Goal: Task Accomplishment & Management: Manage account settings

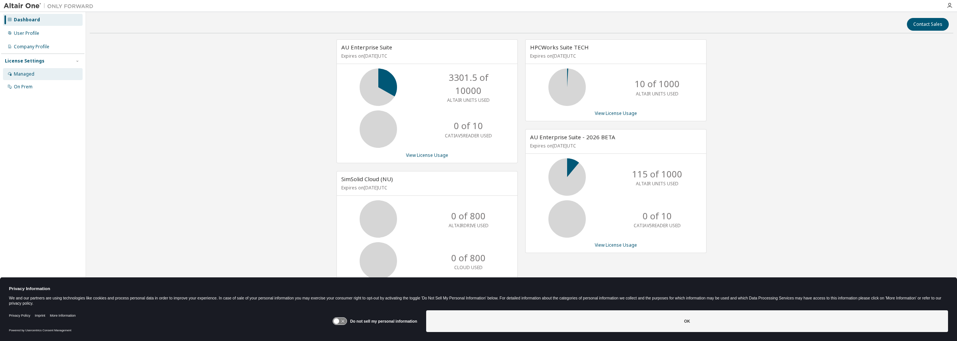
click at [39, 73] on div "Managed" at bounding box center [43, 74] width 80 height 12
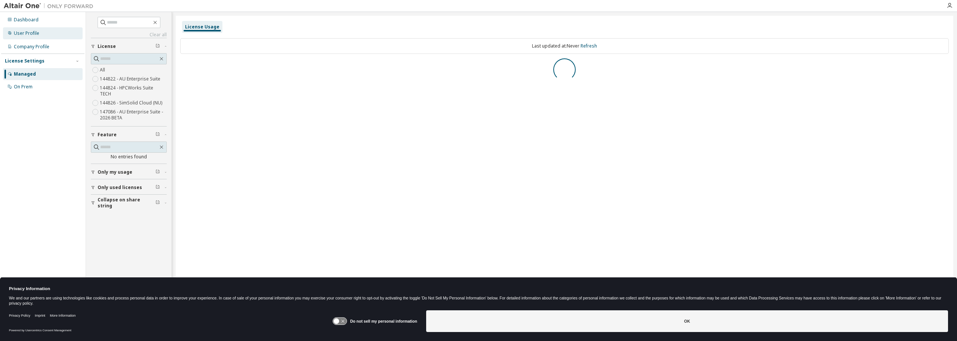
click at [39, 33] on div "User Profile" at bounding box center [43, 33] width 80 height 12
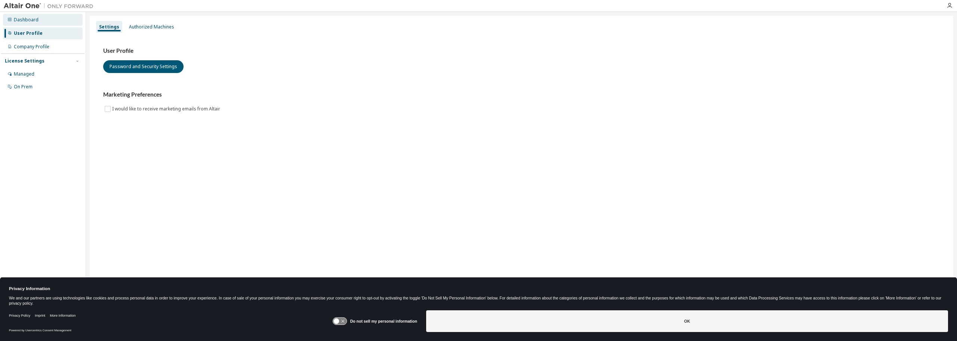
click at [40, 21] on div "Dashboard" at bounding box center [43, 20] width 80 height 12
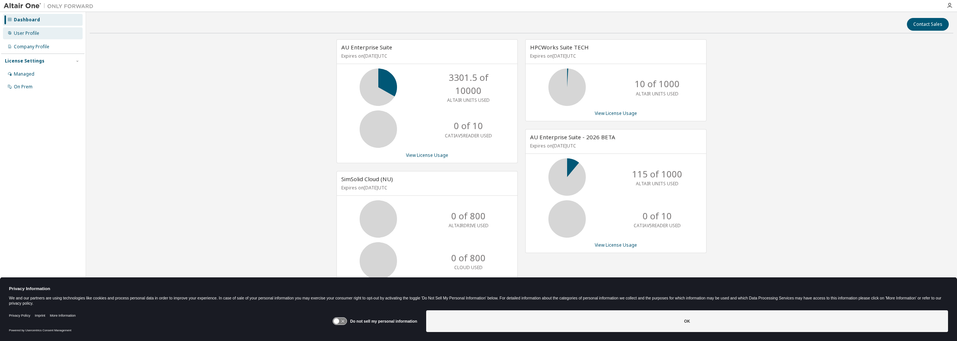
click at [45, 33] on div "User Profile" at bounding box center [43, 33] width 80 height 12
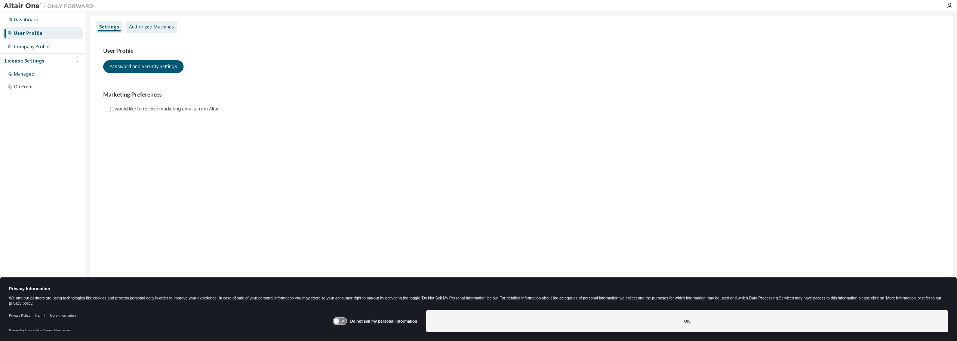
click at [142, 22] on div "Authorized Machines" at bounding box center [151, 27] width 51 height 12
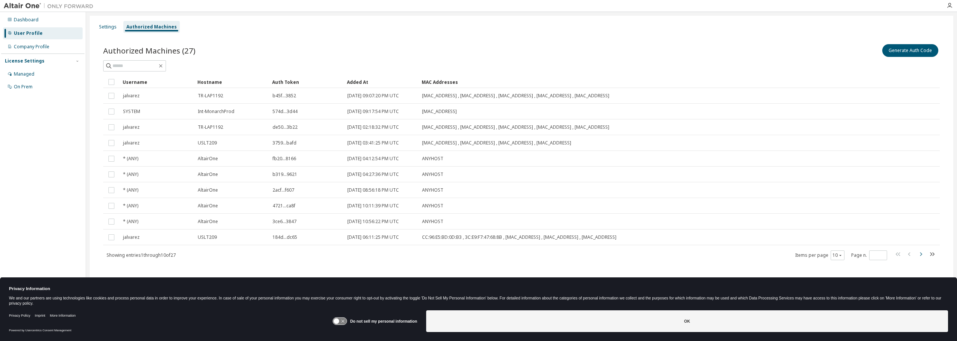
click at [921, 254] on icon "button" at bounding box center [921, 254] width 2 height 4
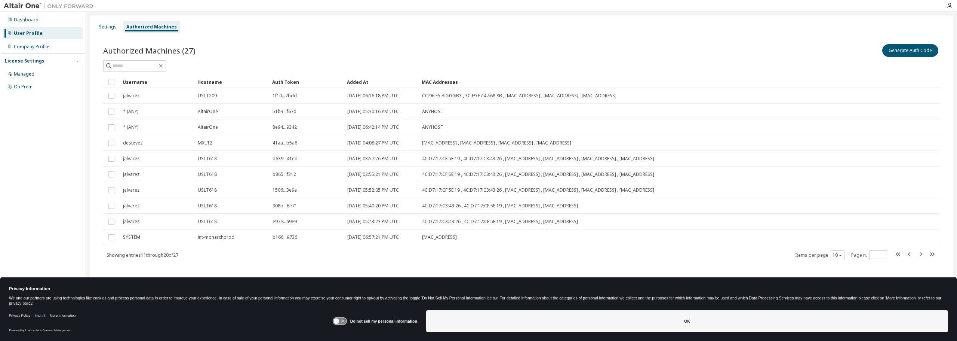
click at [921, 254] on icon "button" at bounding box center [921, 254] width 2 height 4
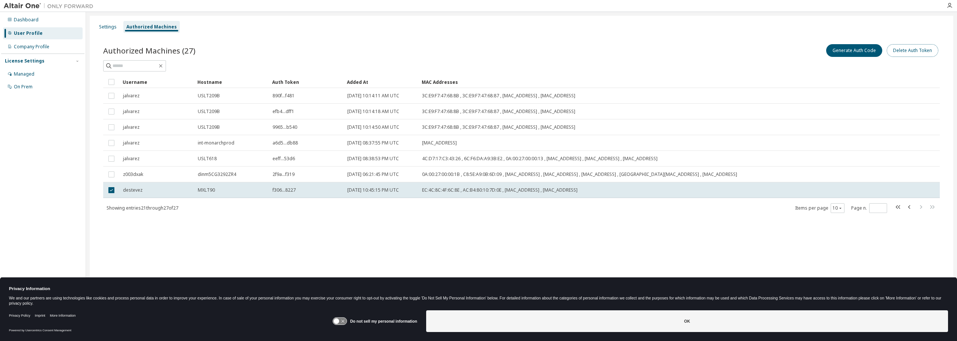
click at [912, 54] on button "Delete Auth Token" at bounding box center [913, 50] width 52 height 13
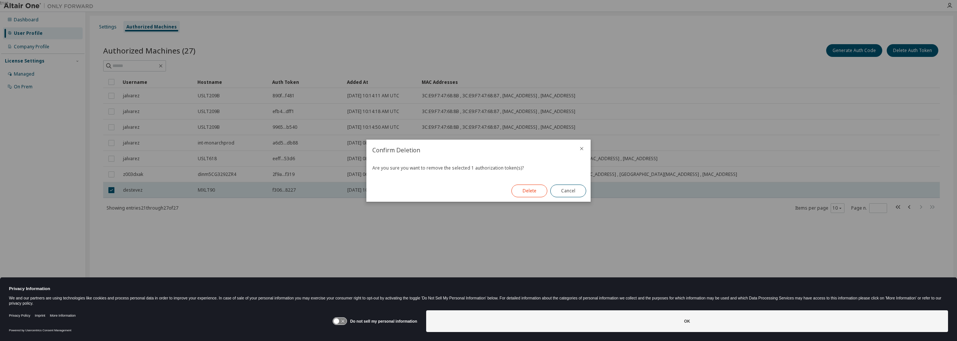
click at [515, 187] on button "Delete" at bounding box center [529, 190] width 36 height 13
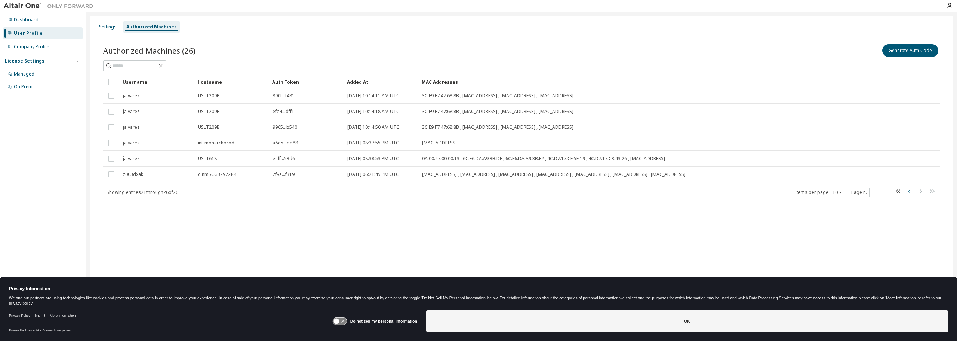
click at [907, 191] on icon "button" at bounding box center [909, 191] width 9 height 9
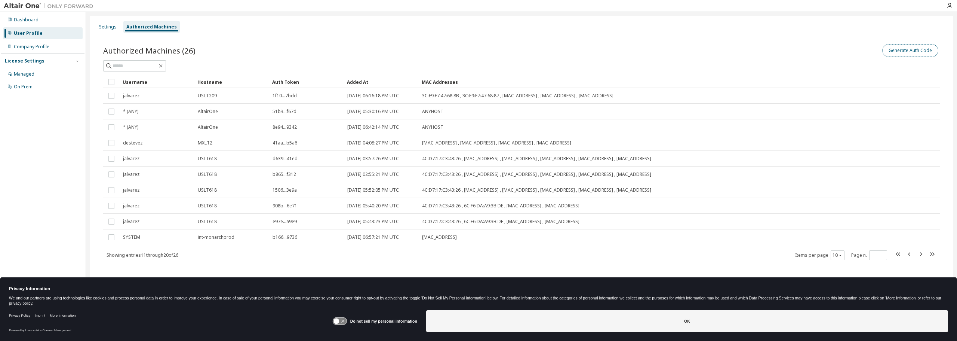
click at [909, 52] on button "Generate Auth Code" at bounding box center [910, 50] width 56 height 13
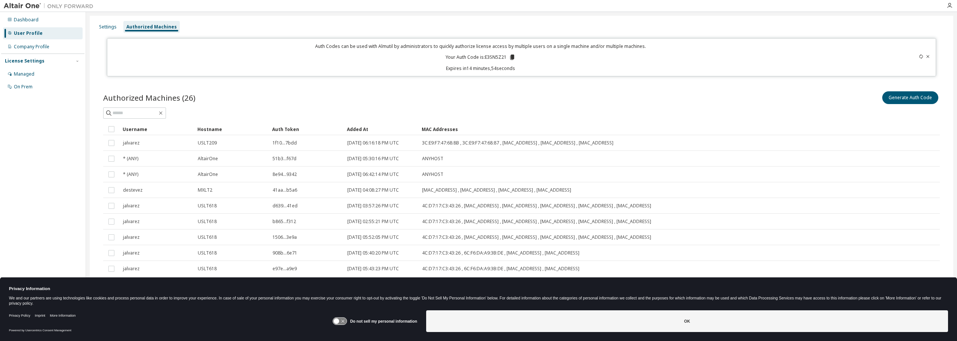
click at [513, 59] on icon at bounding box center [512, 57] width 7 height 7
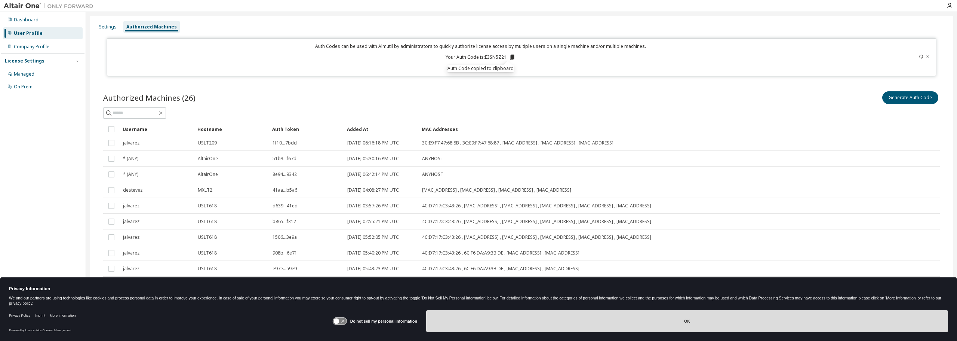
click at [765, 323] on button "OK" at bounding box center [687, 321] width 522 height 22
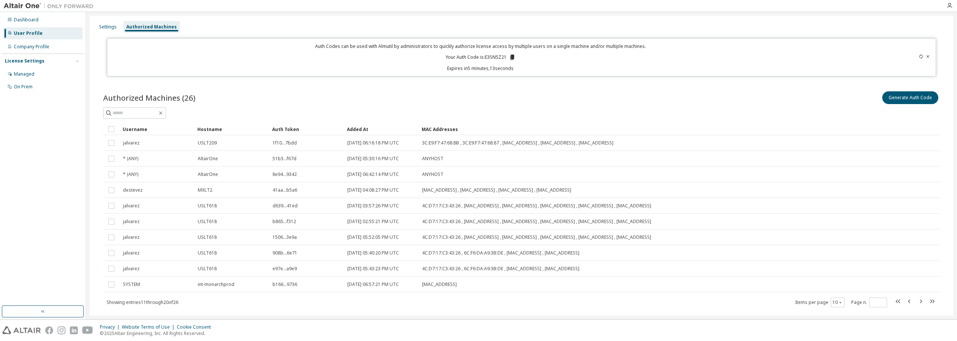
drag, startPoint x: 475, startPoint y: 319, endPoint x: 524, endPoint y: 320, distance: 48.6
click at [524, 320] on div "Privacy Website Terms of Use Cookie Consent © 2025 Altair Engineering, Inc. All…" at bounding box center [478, 329] width 957 height 21
click at [527, 314] on div "Authorized Machines (26) Generate Auth Code Clear Load Save Save As Field Opera…" at bounding box center [521, 204] width 855 height 246
click at [530, 316] on div "Settings Authorized Machines Auth Codes can be used with Almutil by administrat…" at bounding box center [521, 165] width 871 height 307
click at [905, 300] on icon "button" at bounding box center [909, 300] width 9 height 9
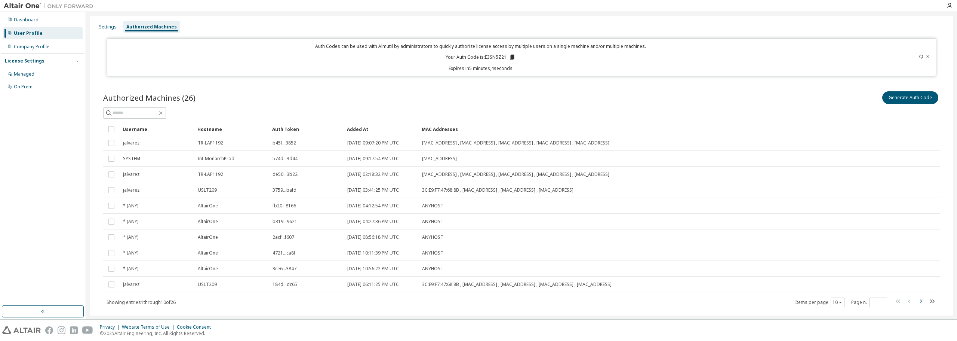
click at [917, 299] on icon "button" at bounding box center [920, 300] width 9 height 9
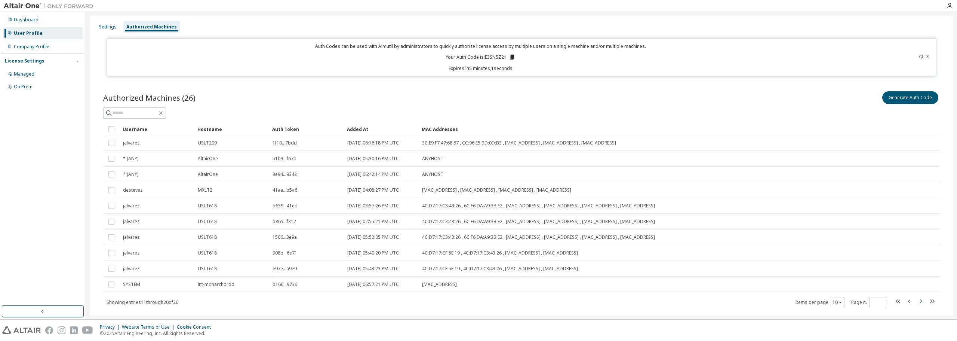
click at [917, 299] on icon "button" at bounding box center [920, 300] width 9 height 9
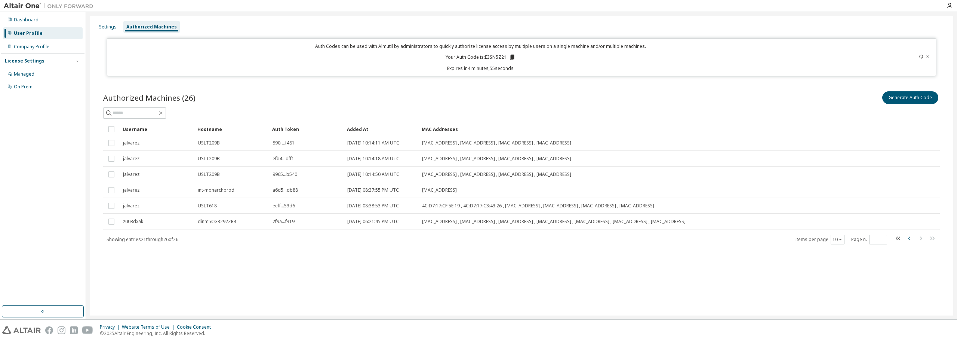
click at [909, 240] on icon "button" at bounding box center [909, 238] width 9 height 9
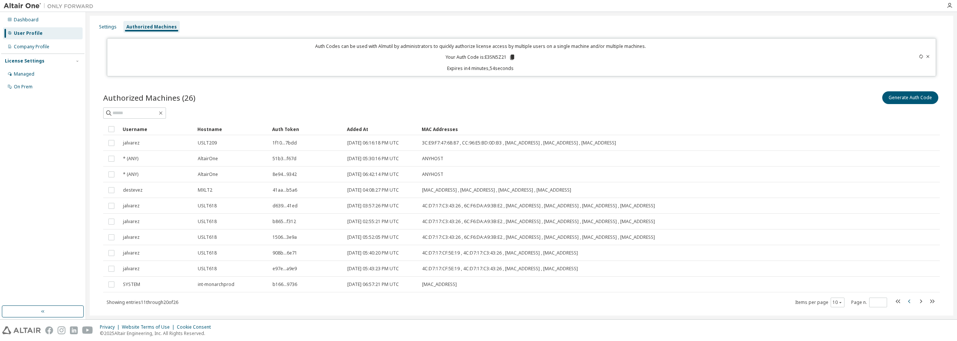
type input "*"
click at [926, 55] on icon at bounding box center [928, 56] width 4 height 4
